Goal: Transaction & Acquisition: Purchase product/service

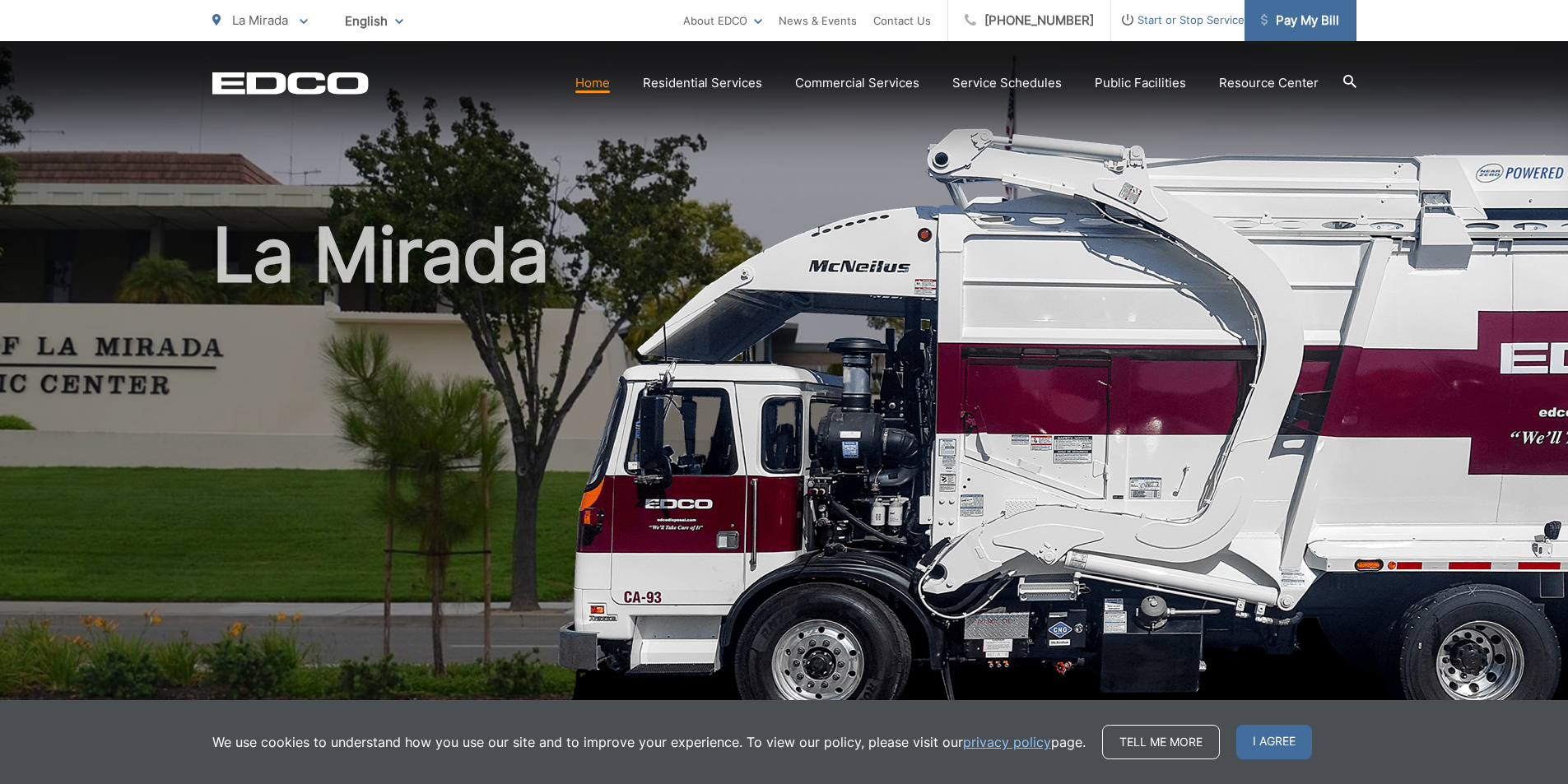
click at [1301, 20] on span "Pay My Bill" at bounding box center [1299, 21] width 78 height 20
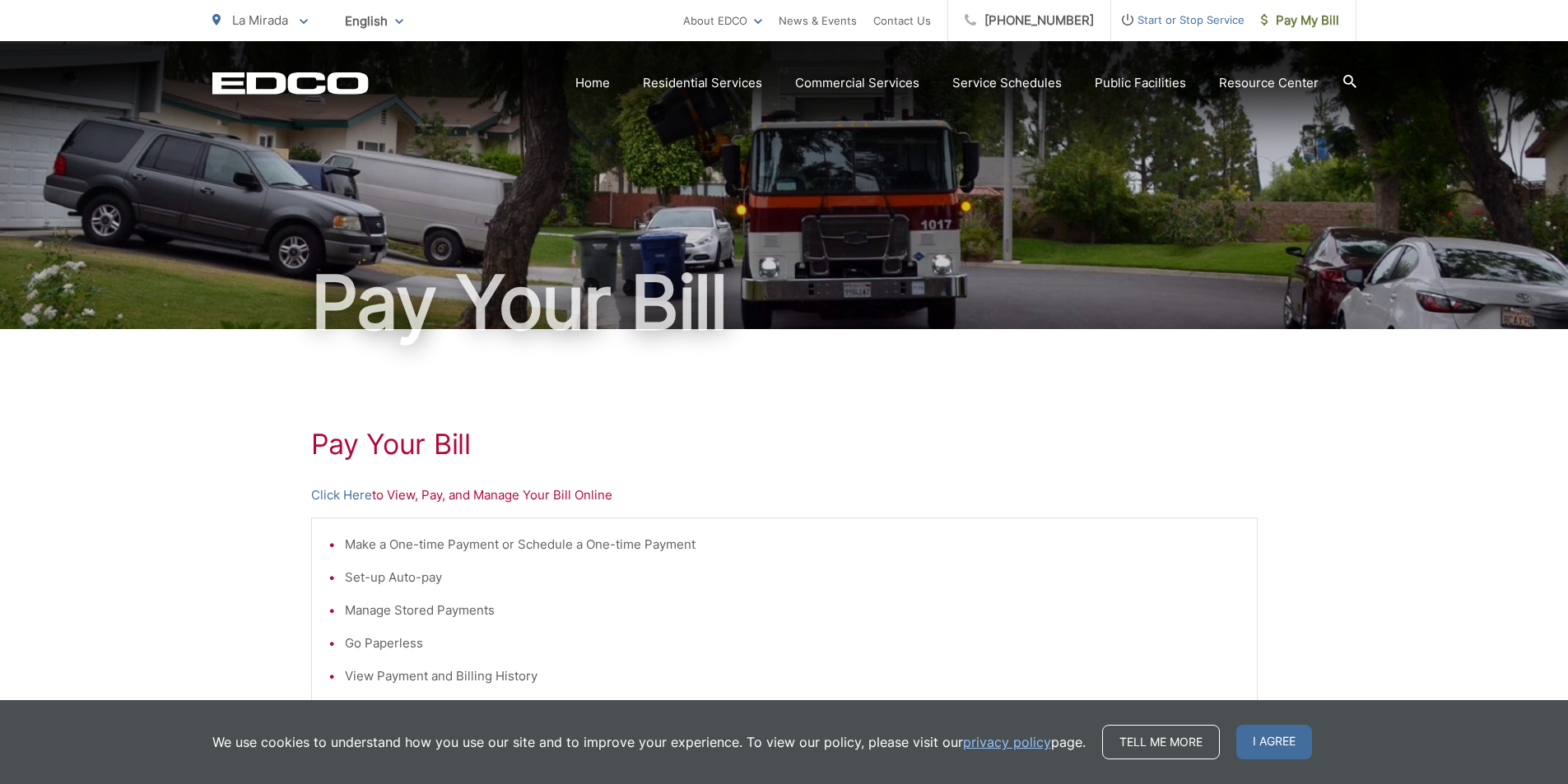
drag, startPoint x: 1170, startPoint y: 480, endPoint x: 1203, endPoint y: 622, distance: 145.8
click at [1169, 481] on div "Pay Your [PERSON_NAME] Here to View, Pay, and Manage Your Bill Online Make a On…" at bounding box center [784, 698] width 946 height 739
click at [1085, 555] on ul "Make a One-time Payment or Schedule a One-time Payment Set-up Auto-pay Manage S…" at bounding box center [784, 610] width 912 height 151
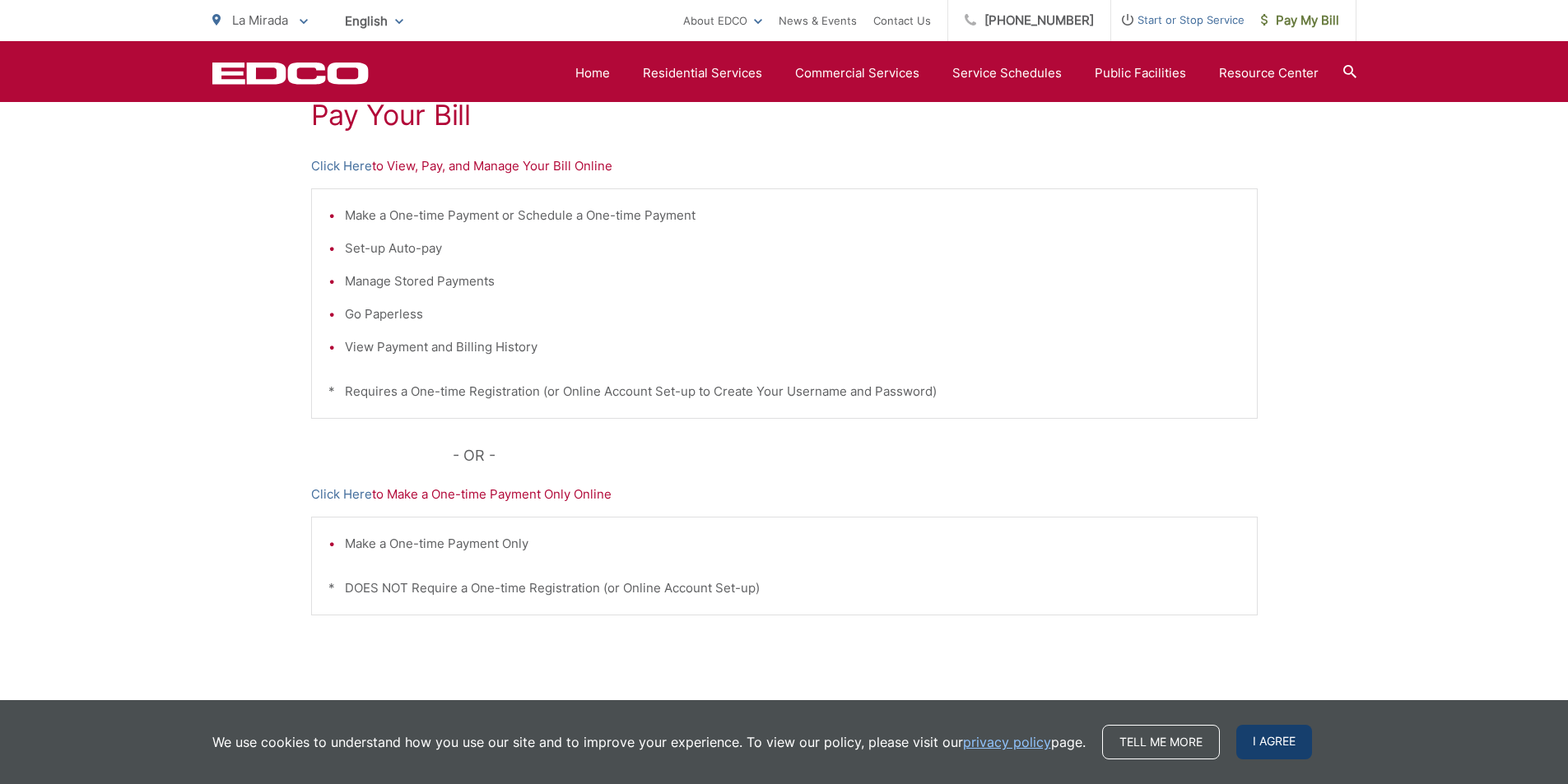
click at [1282, 744] on span "I agree" at bounding box center [1273, 742] width 76 height 34
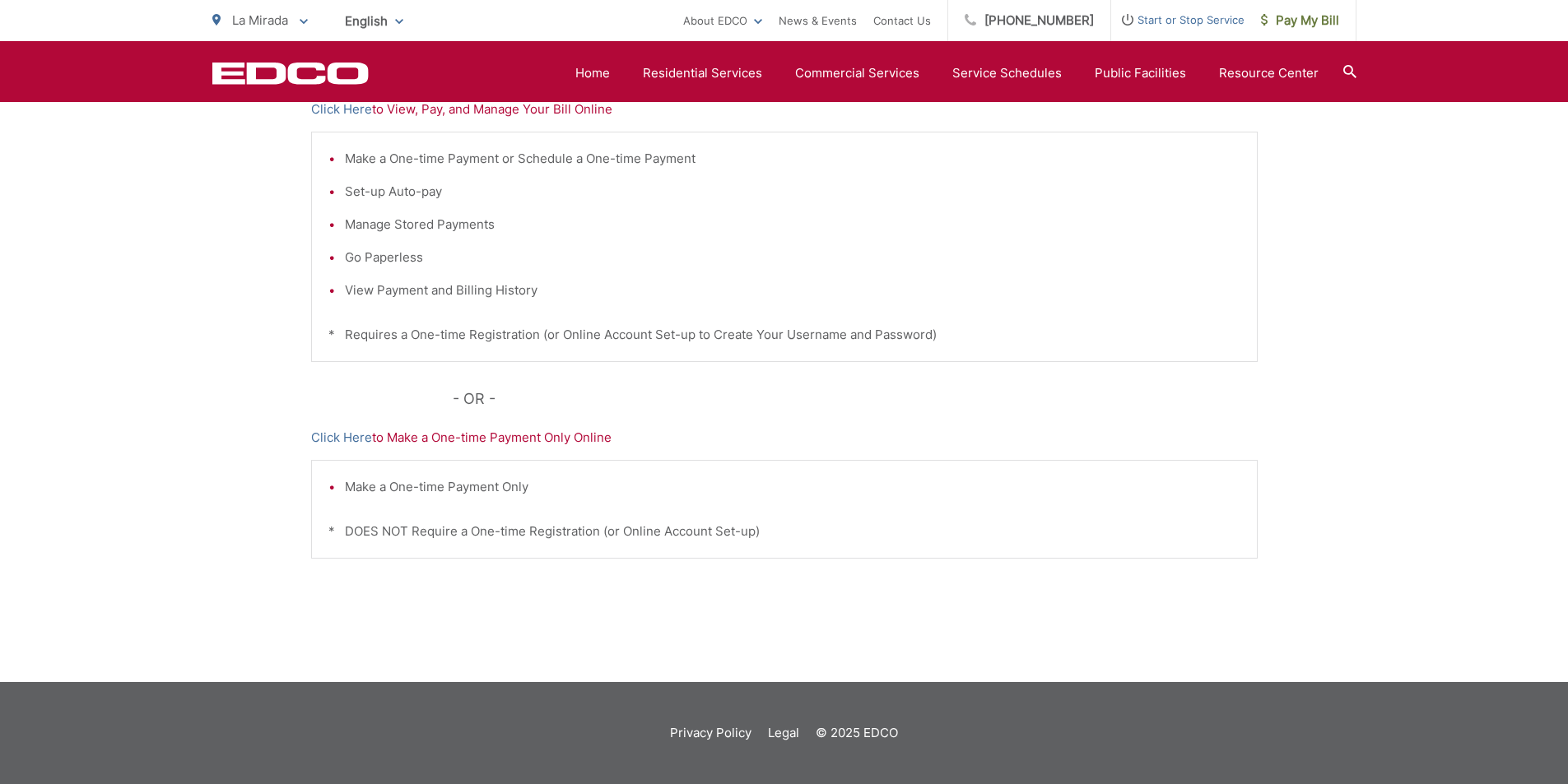
scroll to position [0, 0]
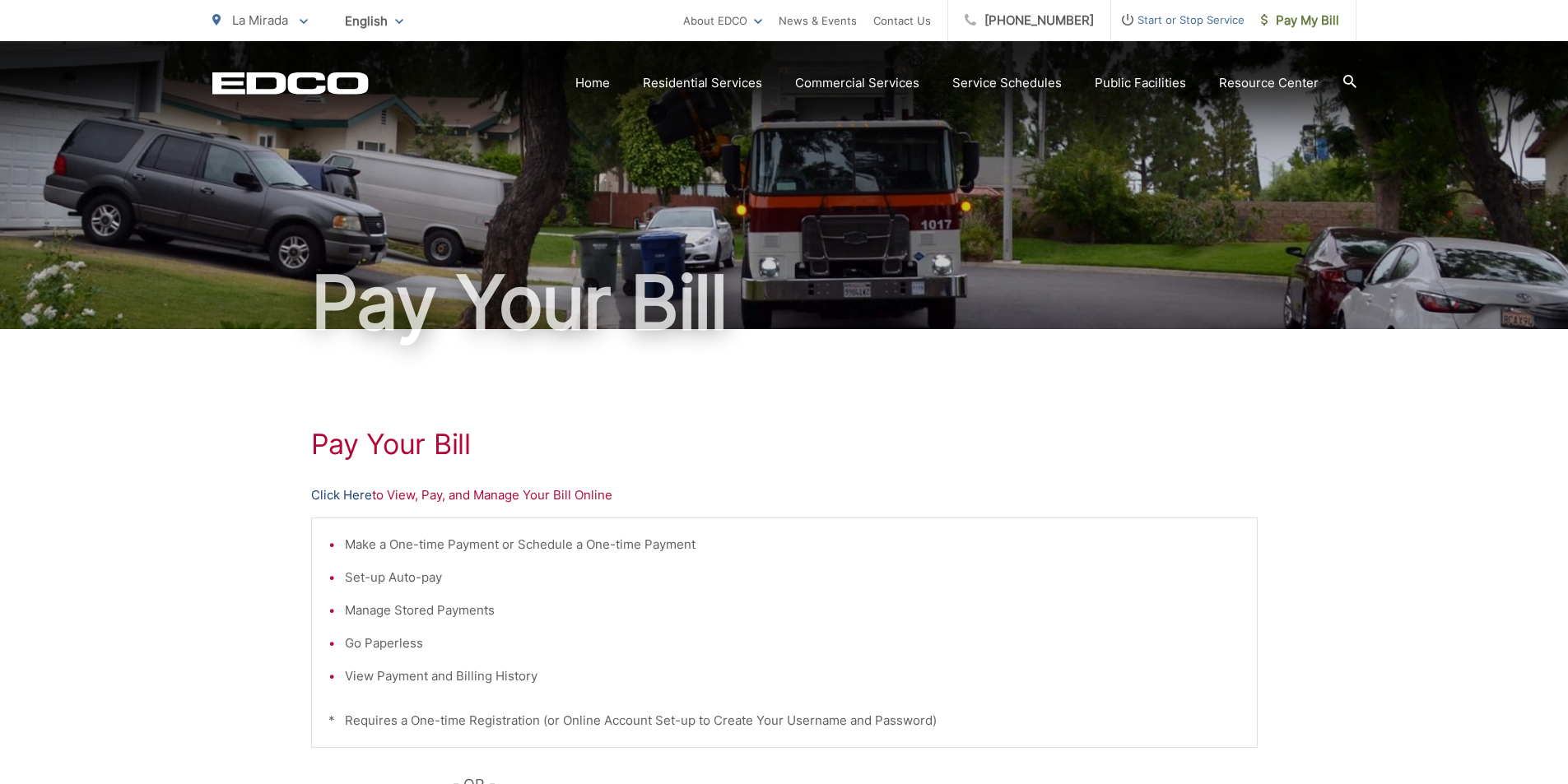
click at [356, 492] on link "Click Here" at bounding box center [342, 495] width 61 height 20
